Goal: Transaction & Acquisition: Purchase product/service

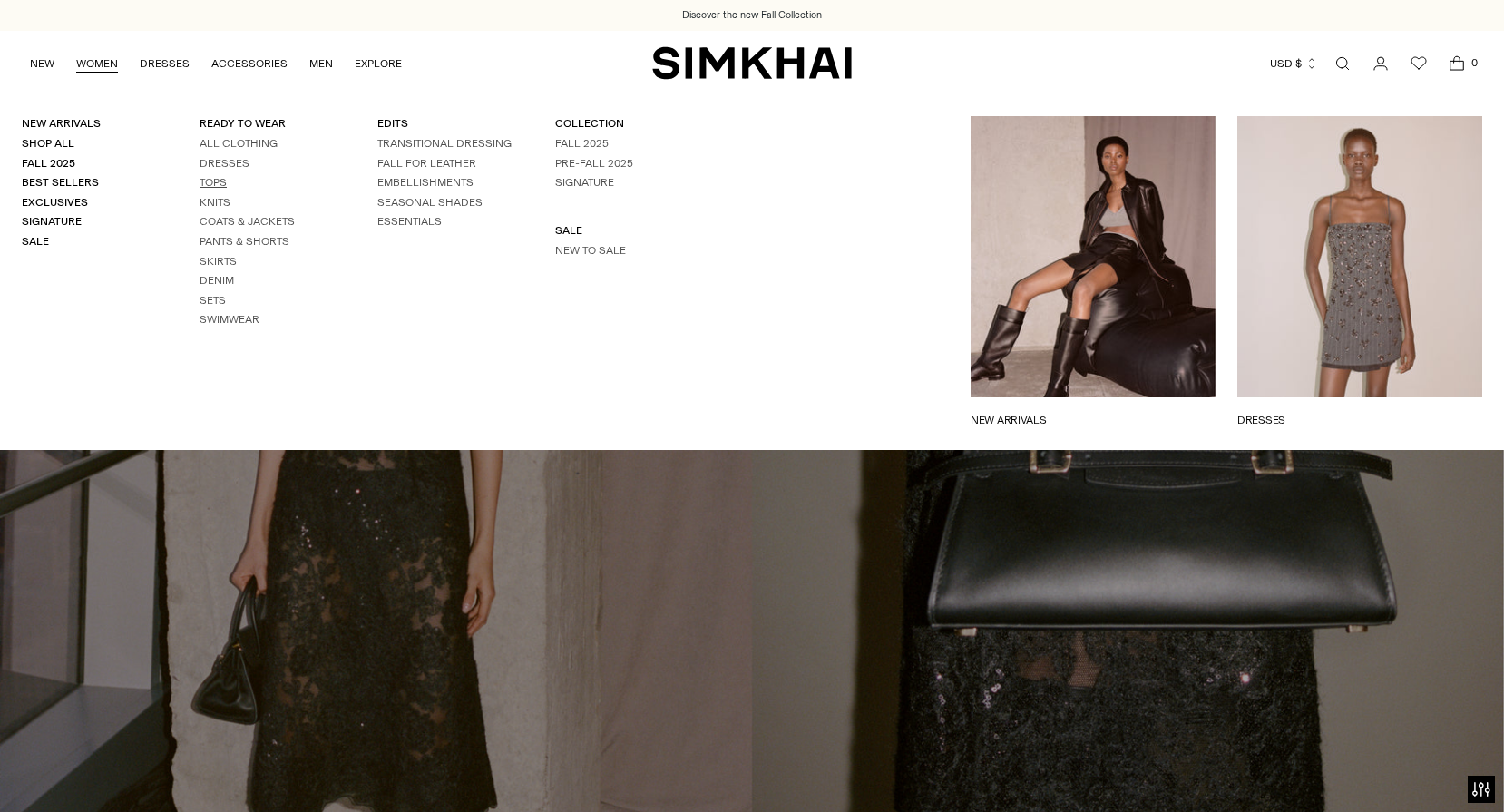
click at [210, 180] on link "Tops" at bounding box center [213, 181] width 28 height 12
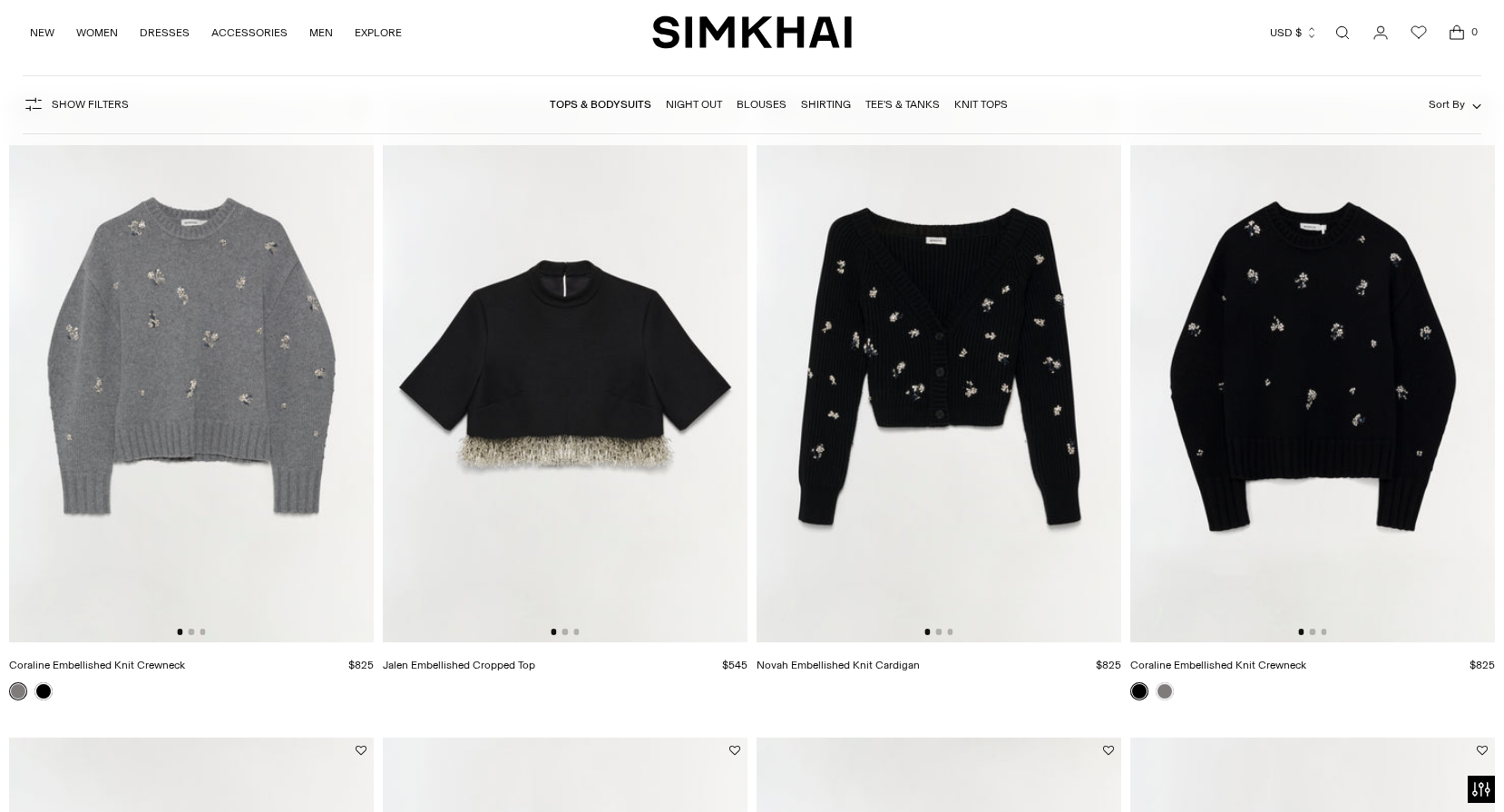
scroll to position [181, 0]
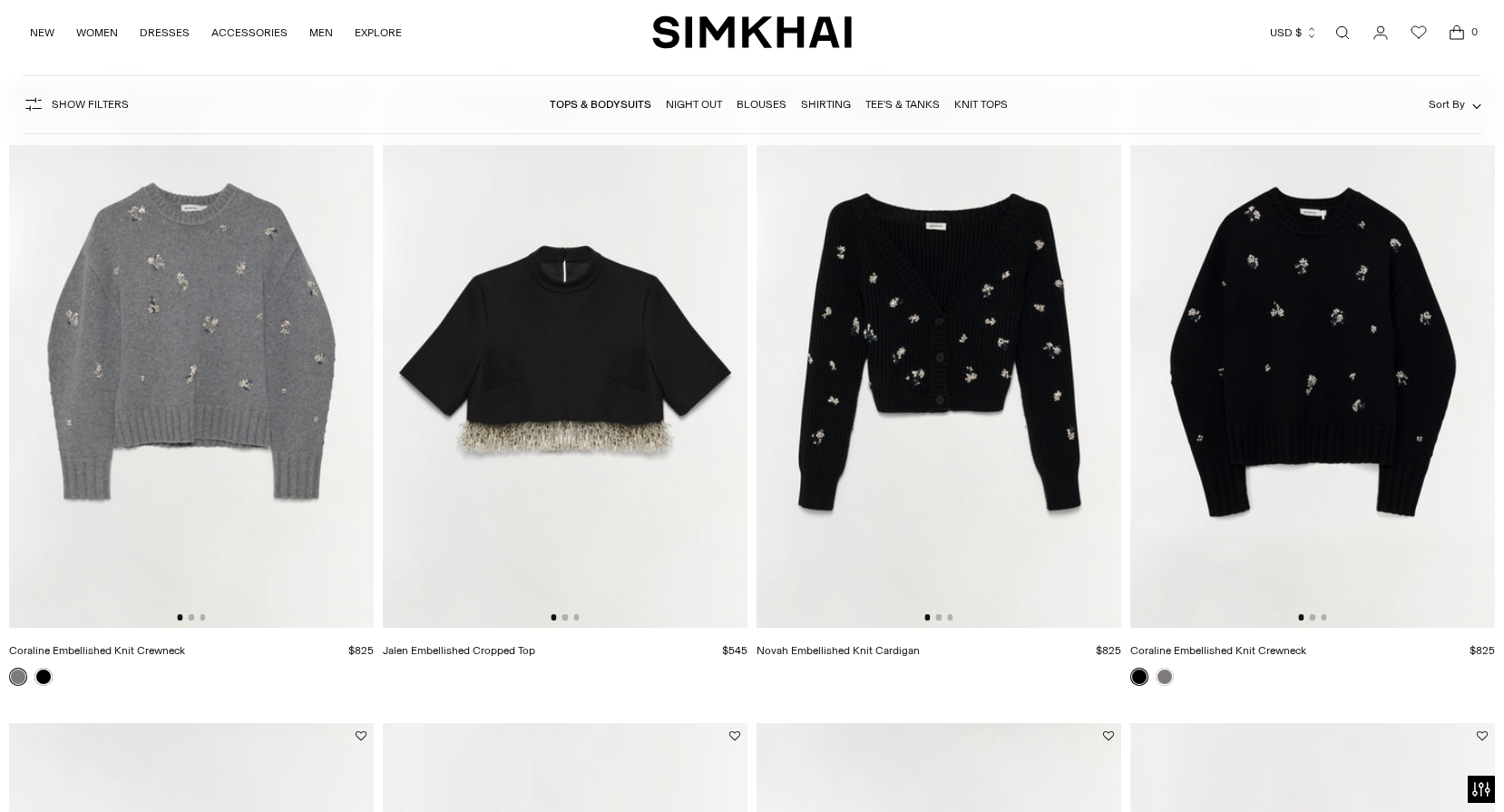
click at [968, 429] on img at bounding box center [940, 354] width 365 height 547
